Goal: Information Seeking & Learning: Find specific page/section

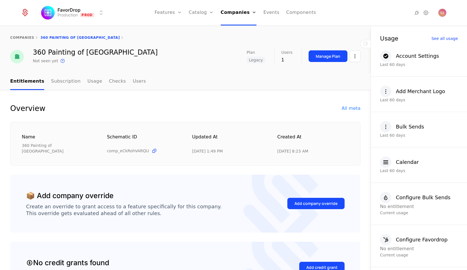
click at [83, 15] on html "FavorDrop Production Prod Features Features Flags Catalog Plans Add Ons Credits…" at bounding box center [233, 135] width 467 height 270
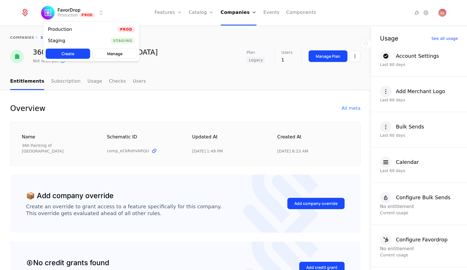
click at [106, 40] on div "Staging Staging" at bounding box center [91, 40] width 96 height 11
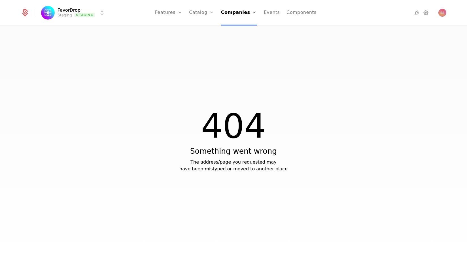
click at [177, 12] on link "Features" at bounding box center [168, 12] width 27 height 25
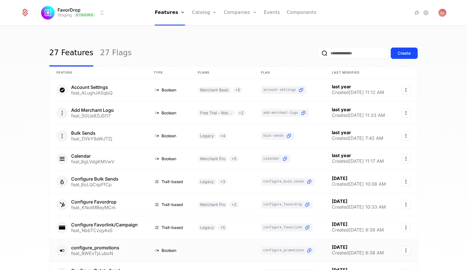
click at [116, 248] on link at bounding box center [98, 250] width 97 height 23
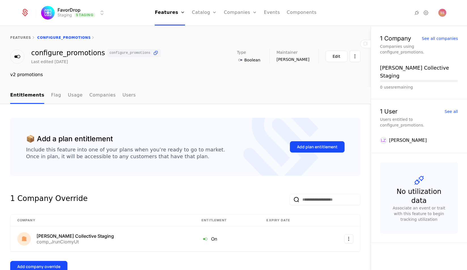
click at [153, 54] on icon at bounding box center [156, 53] width 6 height 6
click at [407, 64] on div "[PERSON_NAME] Collective Staging" at bounding box center [419, 72] width 78 height 16
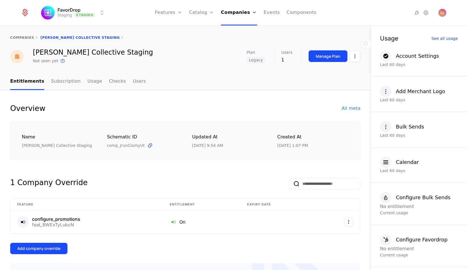
click at [349, 110] on div "All meta" at bounding box center [351, 108] width 19 height 7
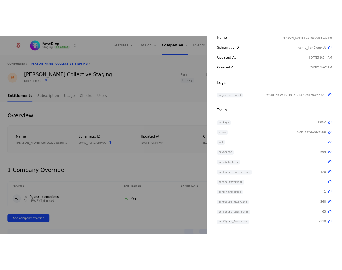
scroll to position [47, 0]
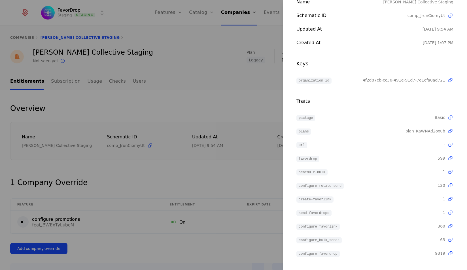
click at [207, 45] on div at bounding box center [233, 135] width 467 height 270
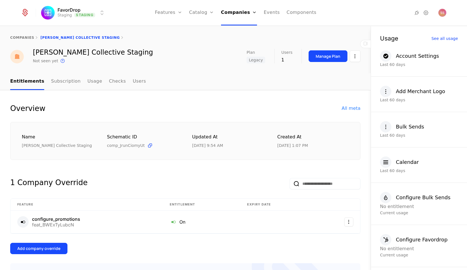
click at [239, 30] on link "Companies" at bounding box center [241, 27] width 26 height 5
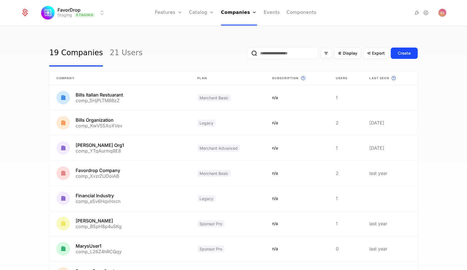
click at [293, 56] on input "email" at bounding box center [282, 53] width 71 height 11
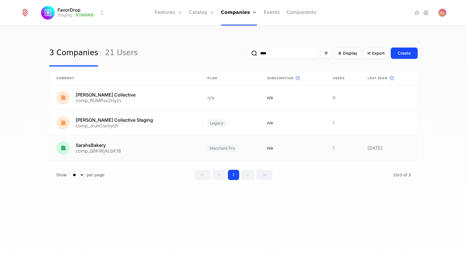
type input "****"
click at [291, 152] on link at bounding box center [293, 148] width 66 height 25
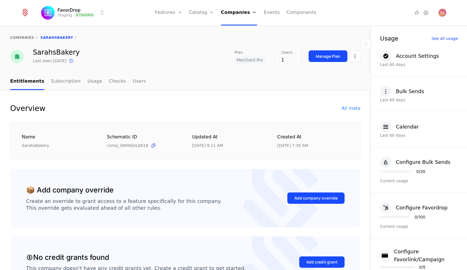
click at [347, 107] on div "All meta" at bounding box center [351, 108] width 19 height 7
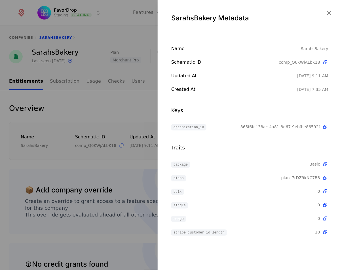
click at [330, 11] on icon "button" at bounding box center [328, 12] width 7 height 7
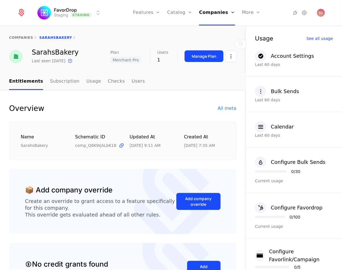
click at [27, 36] on link "companies" at bounding box center [21, 38] width 24 height 4
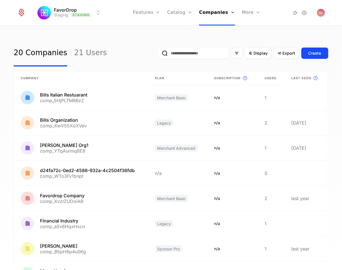
click at [196, 55] on input "email" at bounding box center [193, 53] width 71 height 11
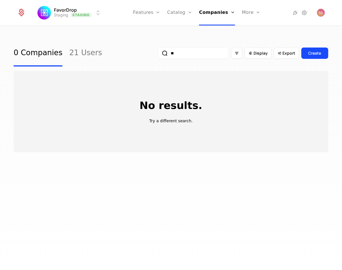
type input "*"
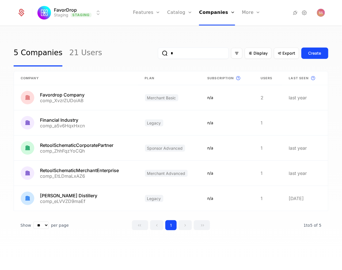
click at [196, 55] on input "*" at bounding box center [193, 53] width 71 height 11
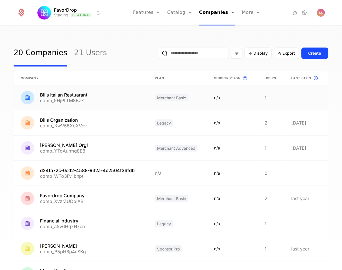
type input "*"
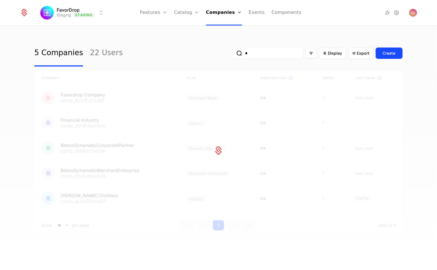
click at [181, 44] on div "5 Companies 22 Users * Display Export Create" at bounding box center [218, 53] width 368 height 27
click at [156, 26] on div "FavorDrop Staging Staging Features Features Flags Catalog Plans Add Ons Credits…" at bounding box center [218, 135] width 437 height 270
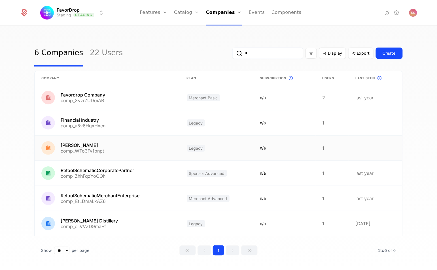
click at [163, 152] on link at bounding box center [107, 148] width 145 height 25
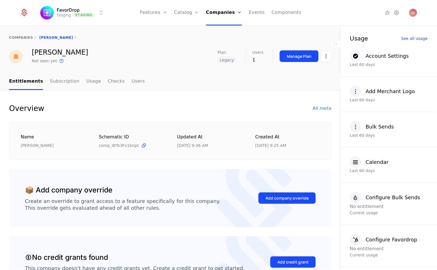
click at [318, 109] on div "All meta" at bounding box center [322, 108] width 19 height 7
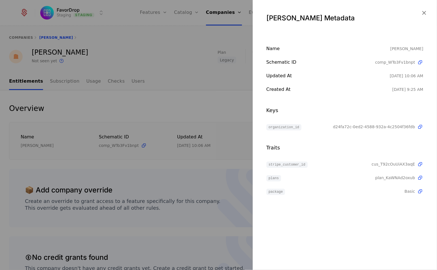
click at [341, 13] on icon "button" at bounding box center [423, 12] width 7 height 7
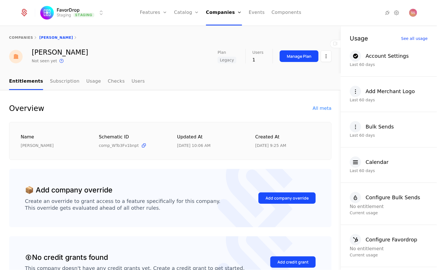
click at [318, 106] on div "All meta" at bounding box center [322, 108] width 19 height 7
